Goal: Task Accomplishment & Management: Use online tool/utility

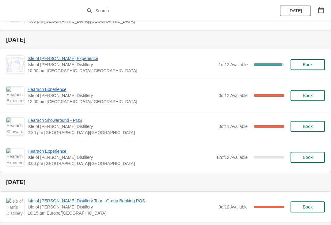
scroll to position [150, 0]
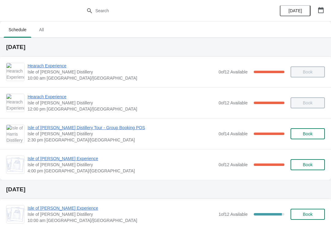
click at [76, 154] on div "Isle of Harris Gin Experience Isle of Harris Distillery 4:00 pm Europe/London 0…" at bounding box center [165, 164] width 331 height 31
click at [232, 166] on span "0 of 12 Available" at bounding box center [232, 164] width 29 height 5
click at [67, 159] on span "Isle of [PERSON_NAME] Experience" at bounding box center [122, 159] width 188 height 6
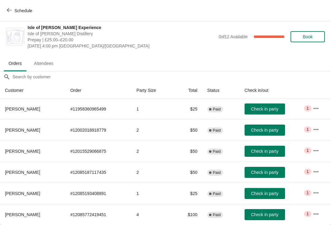
scroll to position [3, 0]
click at [271, 110] on span "Check in party" at bounding box center [264, 109] width 27 height 5
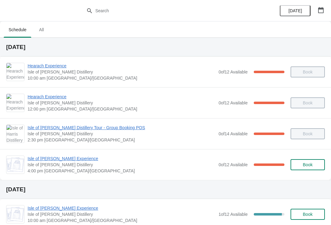
click at [36, 157] on span "Isle of [PERSON_NAME] Experience" at bounding box center [122, 159] width 188 height 6
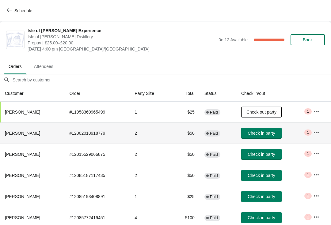
click at [3, 141] on th "Jennifer Murray" at bounding box center [32, 133] width 64 height 21
click at [267, 177] on span "Check in party" at bounding box center [261, 175] width 27 height 5
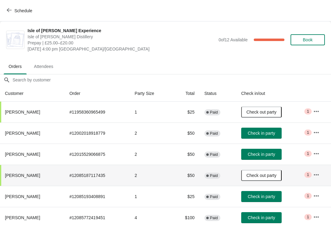
click at [254, 136] on button "Check in party" at bounding box center [261, 133] width 40 height 11
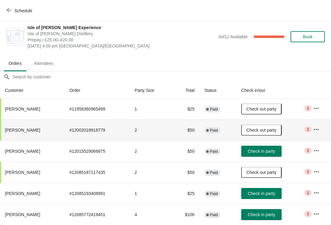
scroll to position [3, 0]
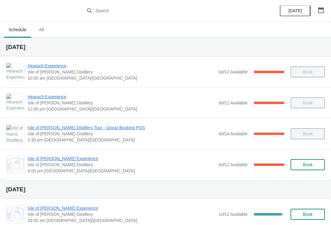
click at [60, 159] on span "Isle of [PERSON_NAME] Experience" at bounding box center [122, 159] width 188 height 6
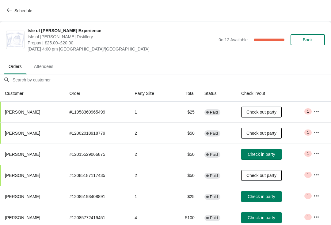
click at [267, 153] on span "Check in party" at bounding box center [261, 154] width 27 height 5
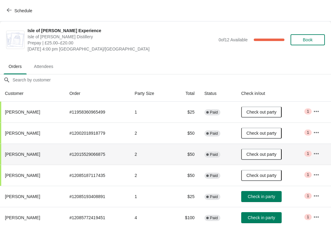
click at [260, 200] on button "Check in party" at bounding box center [261, 196] width 40 height 11
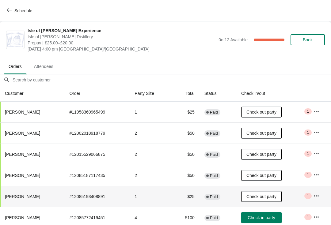
click at [255, 222] on button "Check in party" at bounding box center [261, 217] width 40 height 11
